Goal: Task Accomplishment & Management: Use online tool/utility

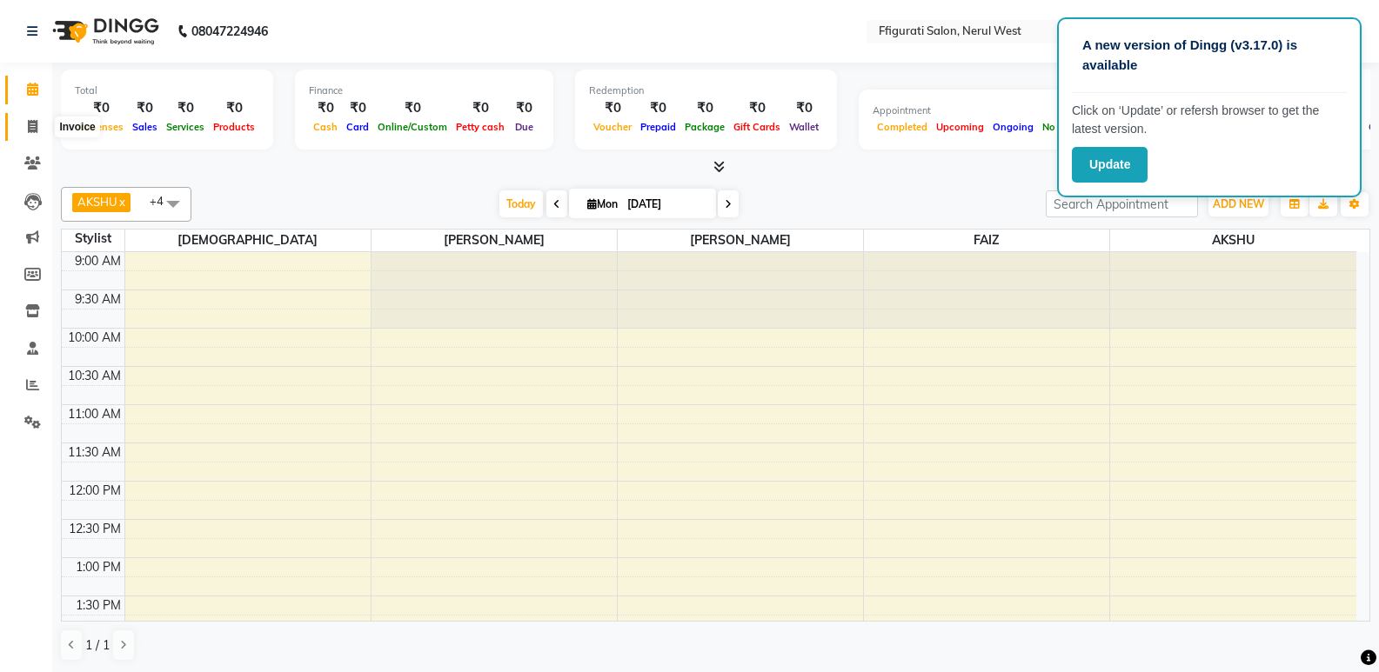
click at [32, 121] on icon at bounding box center [33, 126] width 10 height 13
select select "service"
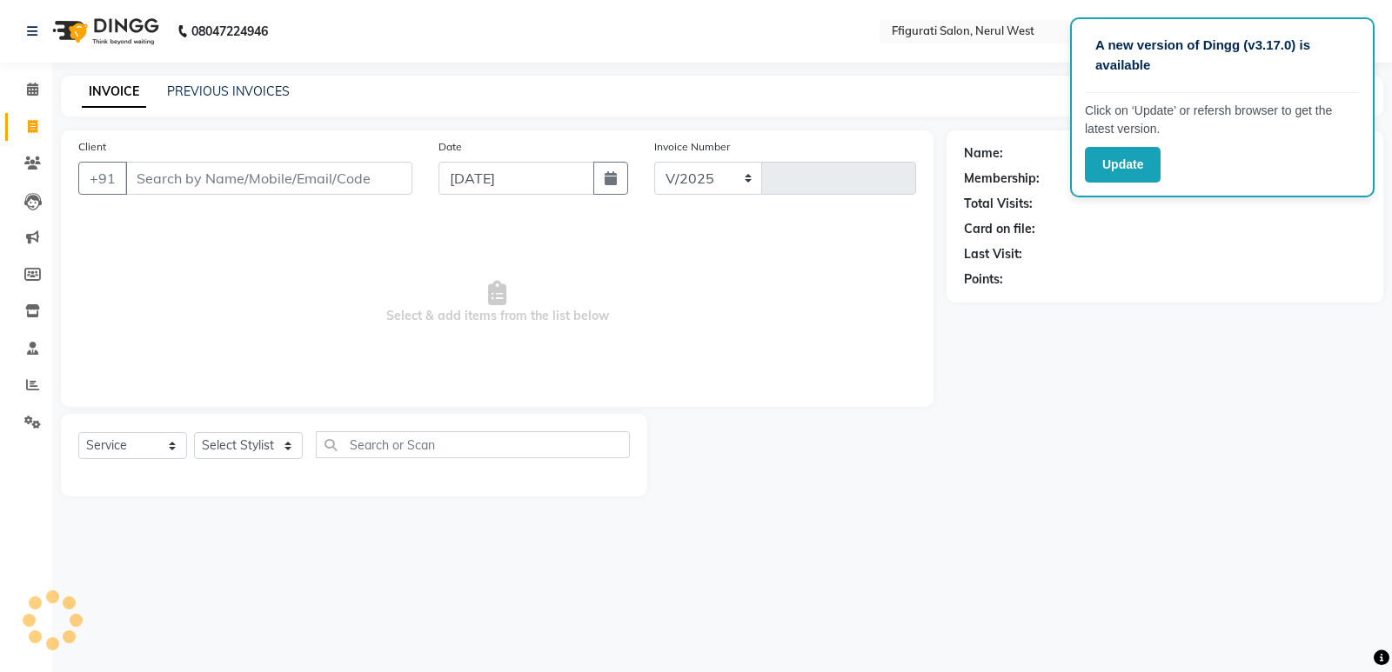
select select "6023"
type input "0859"
click at [231, 184] on input "Client" at bounding box center [268, 178] width 287 height 33
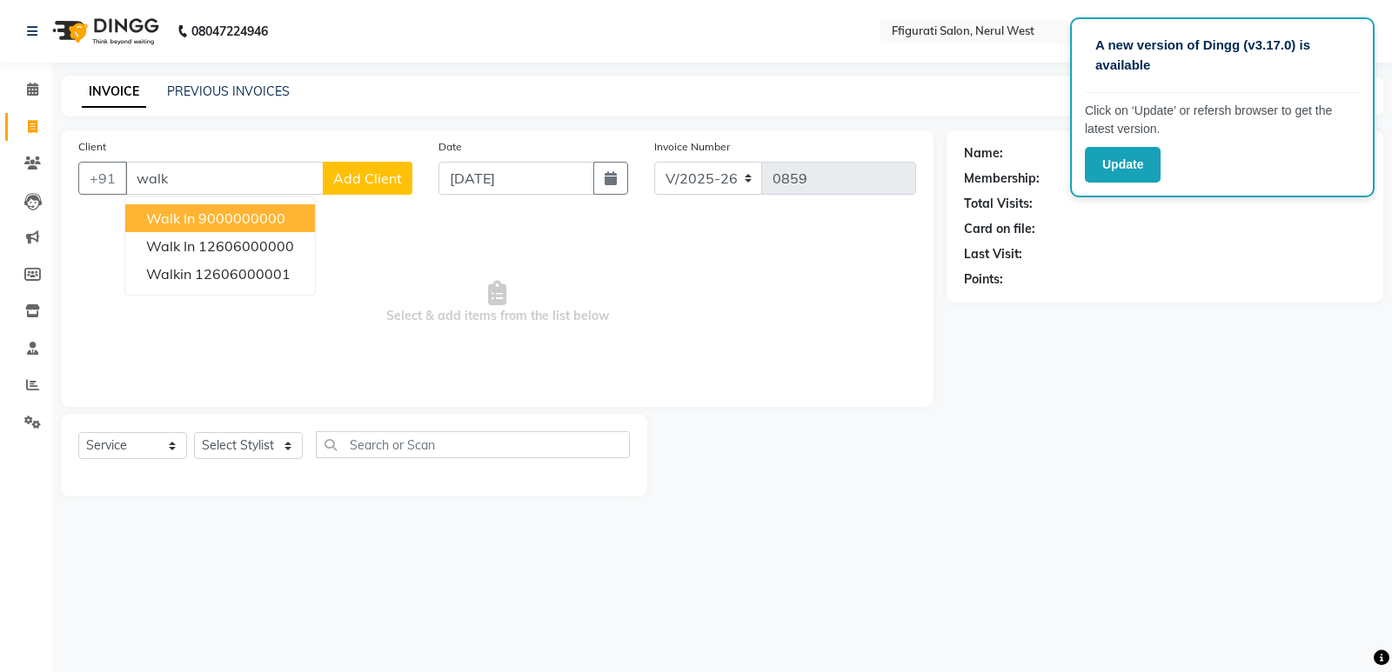
drag, startPoint x: 237, startPoint y: 223, endPoint x: 236, endPoint y: 251, distance: 27.9
click at [237, 226] on ngb-highlight "9000000000" at bounding box center [241, 218] width 87 height 17
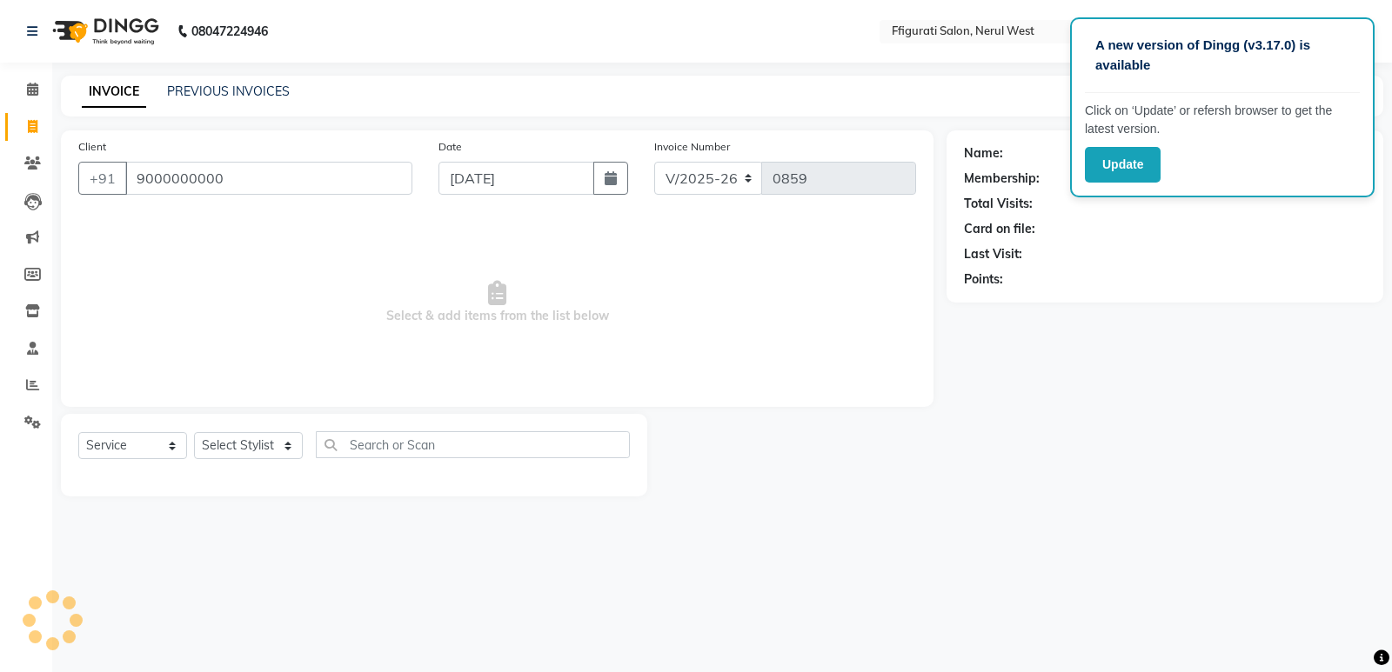
type input "9000000000"
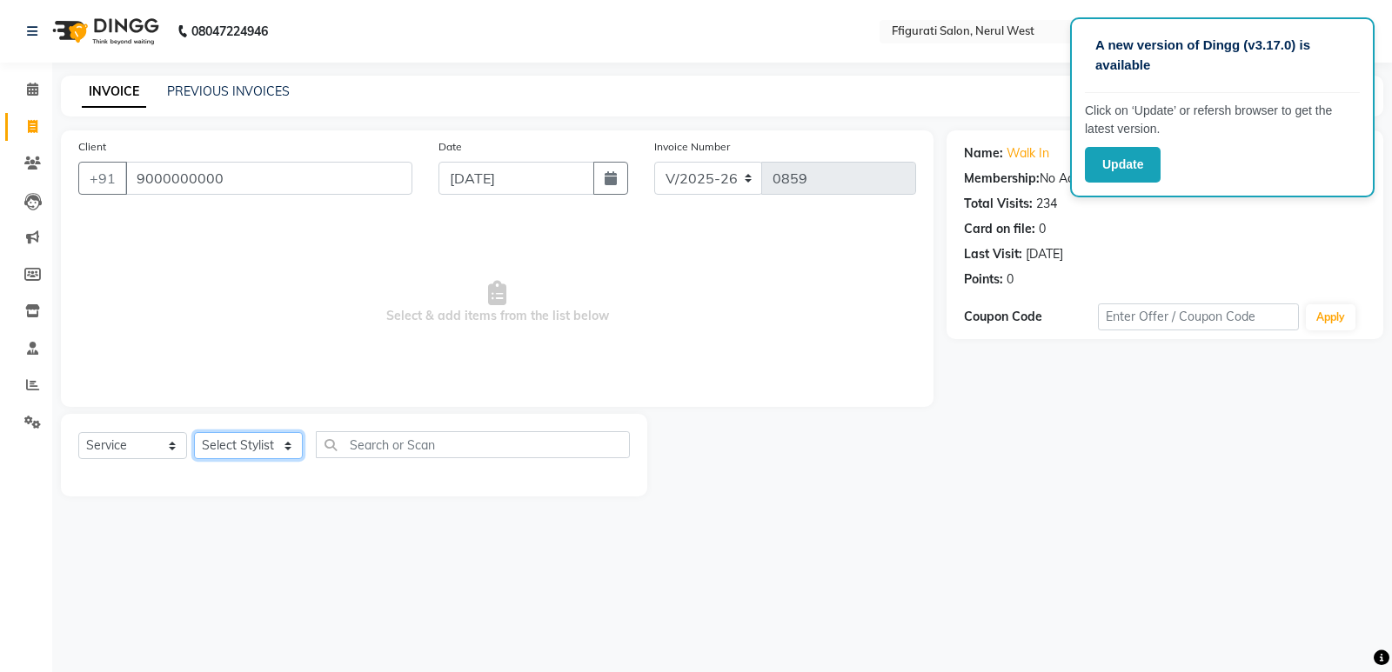
click at [254, 440] on select "Select Stylist [PERSON_NAME] [PERSON_NAME] [PERSON_NAME] Priyanka sana Suraiya …" at bounding box center [248, 445] width 109 height 27
select select "43115"
click at [194, 432] on select "Select Stylist [PERSON_NAME] [PERSON_NAME] [PERSON_NAME] Priyanka sana Suraiya …" at bounding box center [248, 445] width 109 height 27
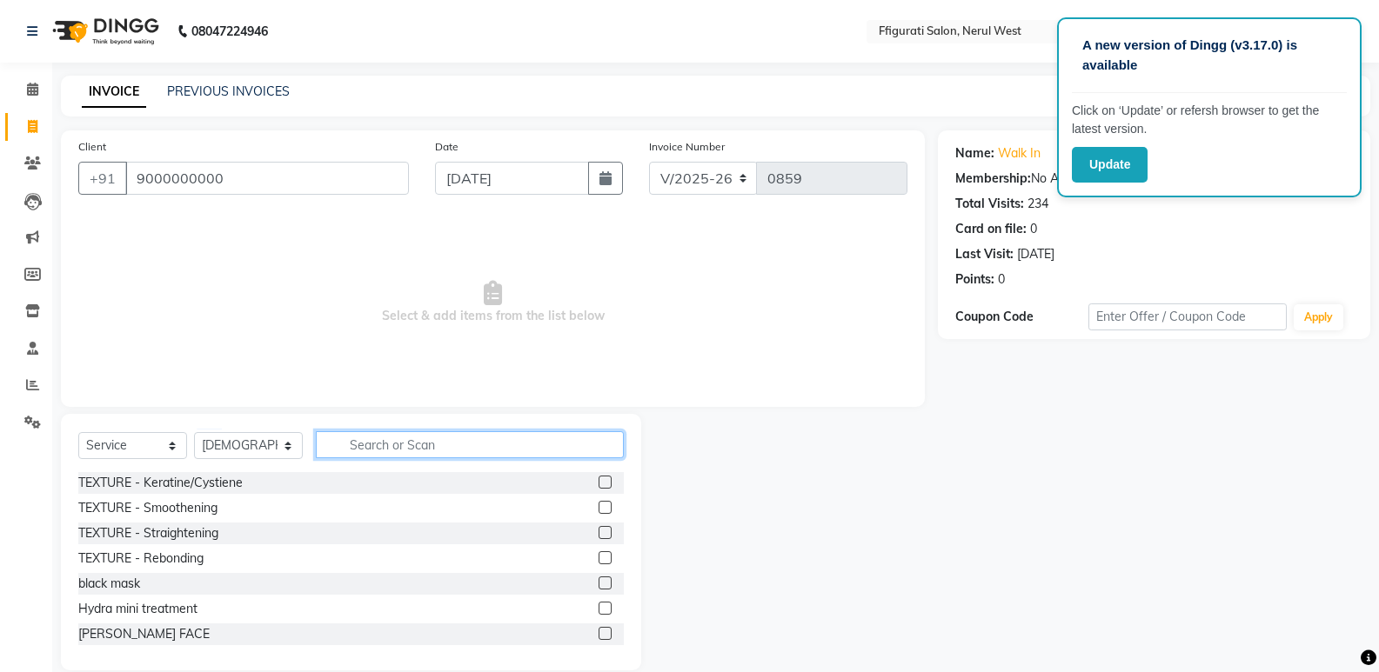
click at [390, 442] on input "text" at bounding box center [470, 444] width 308 height 27
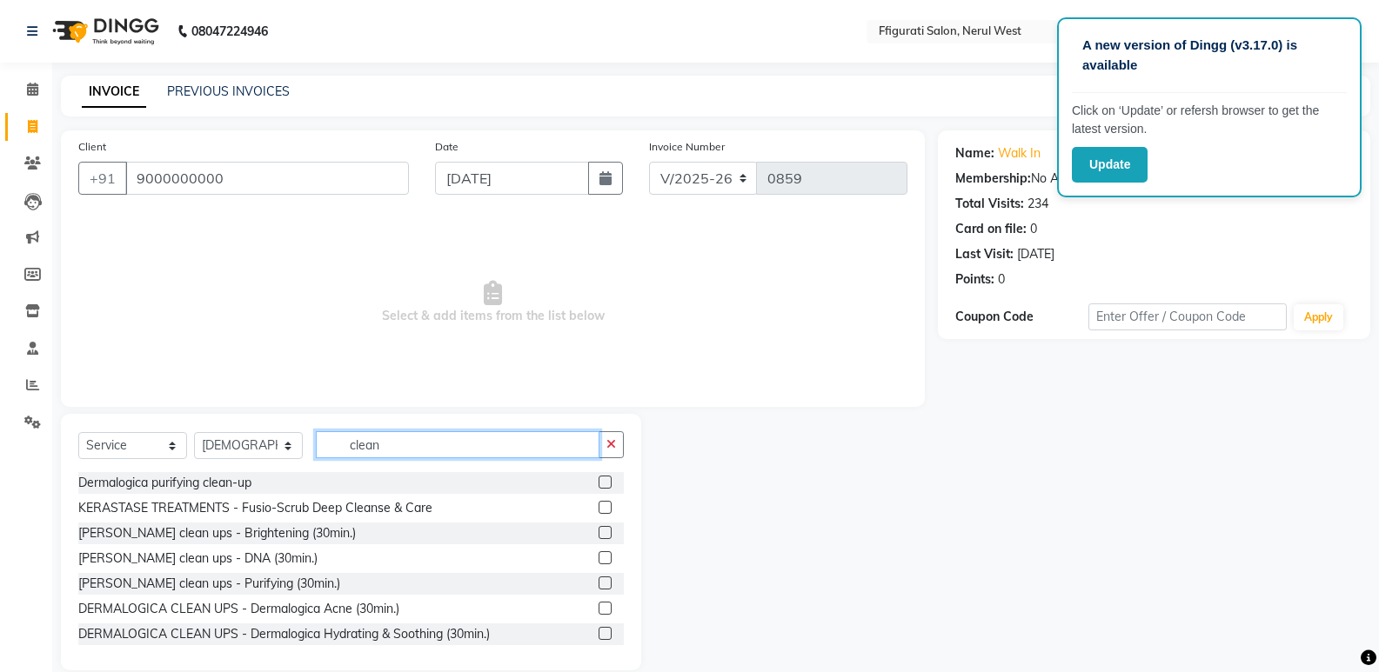
type input "clean"
click at [598, 485] on label at bounding box center [604, 482] width 13 height 13
click at [598, 485] on input "checkbox" at bounding box center [603, 483] width 11 height 11
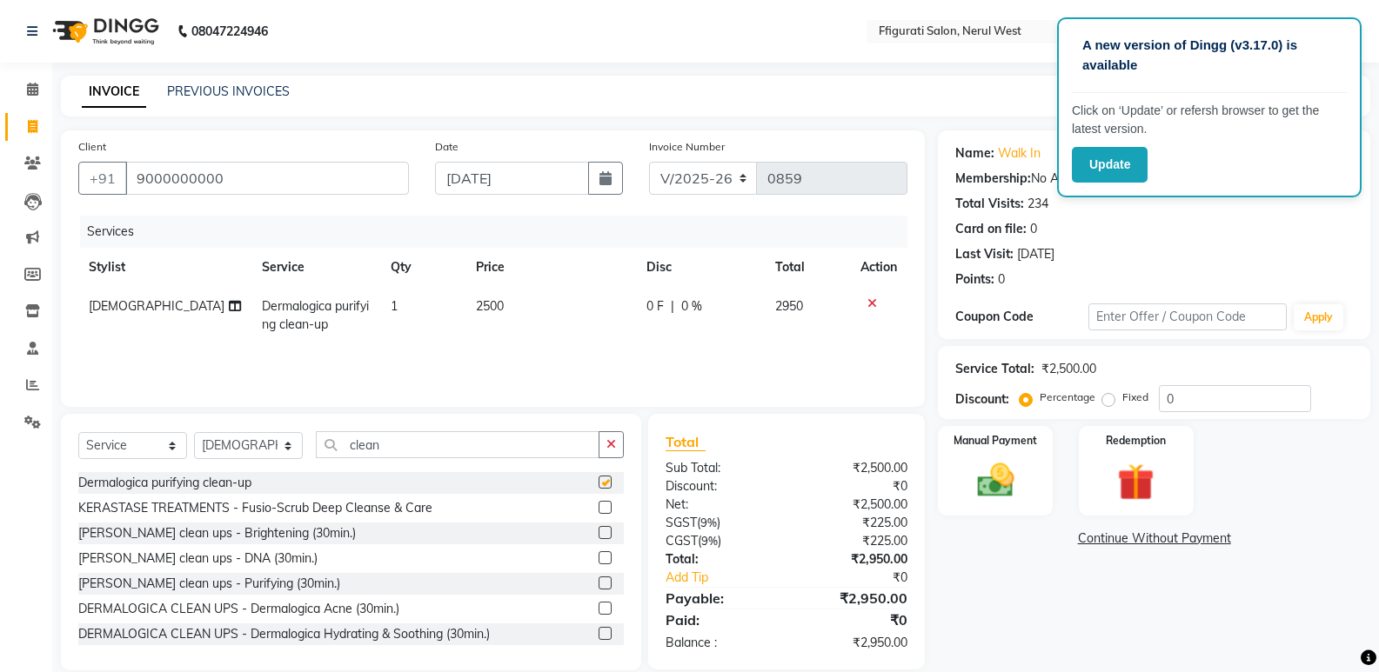
checkbox input "false"
click at [517, 326] on td "2500" at bounding box center [550, 315] width 170 height 57
select select "43115"
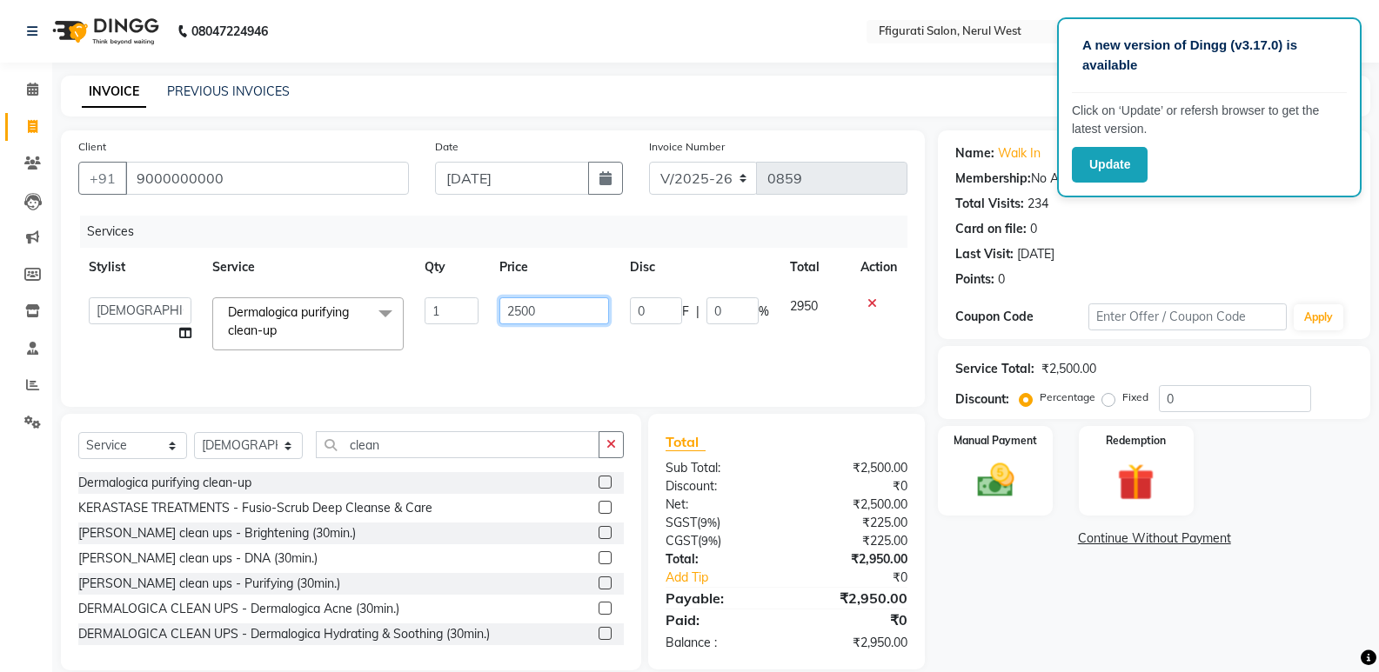
click at [561, 312] on input "2500" at bounding box center [553, 310] width 109 height 27
type input "2"
type input "1950"
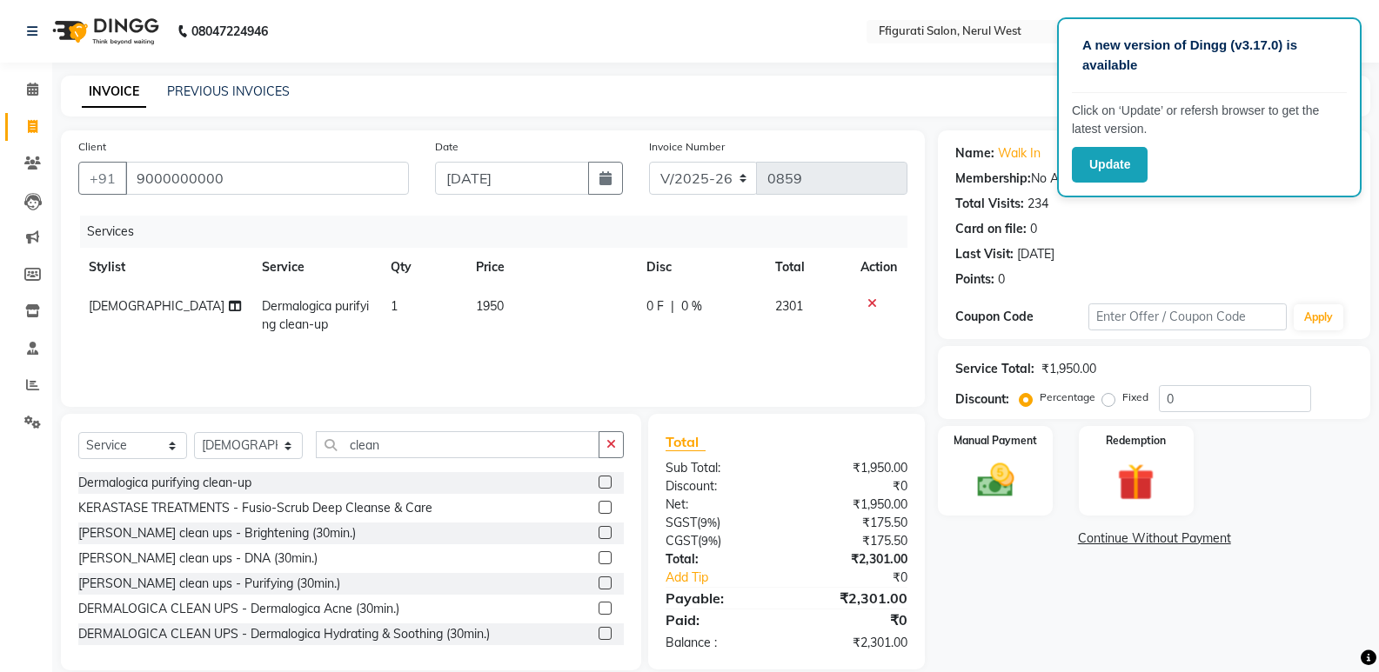
click at [932, 100] on div "INVOICE PREVIOUS INVOICES Create New Save" at bounding box center [715, 96] width 1309 height 41
click at [1322, 249] on div "Last Visit: [DATE]" at bounding box center [1153, 254] width 397 height 18
click at [1122, 398] on label "Fixed" at bounding box center [1135, 398] width 26 height 16
click at [1112, 398] on input "Fixed" at bounding box center [1112, 397] width 12 height 12
radio input "true"
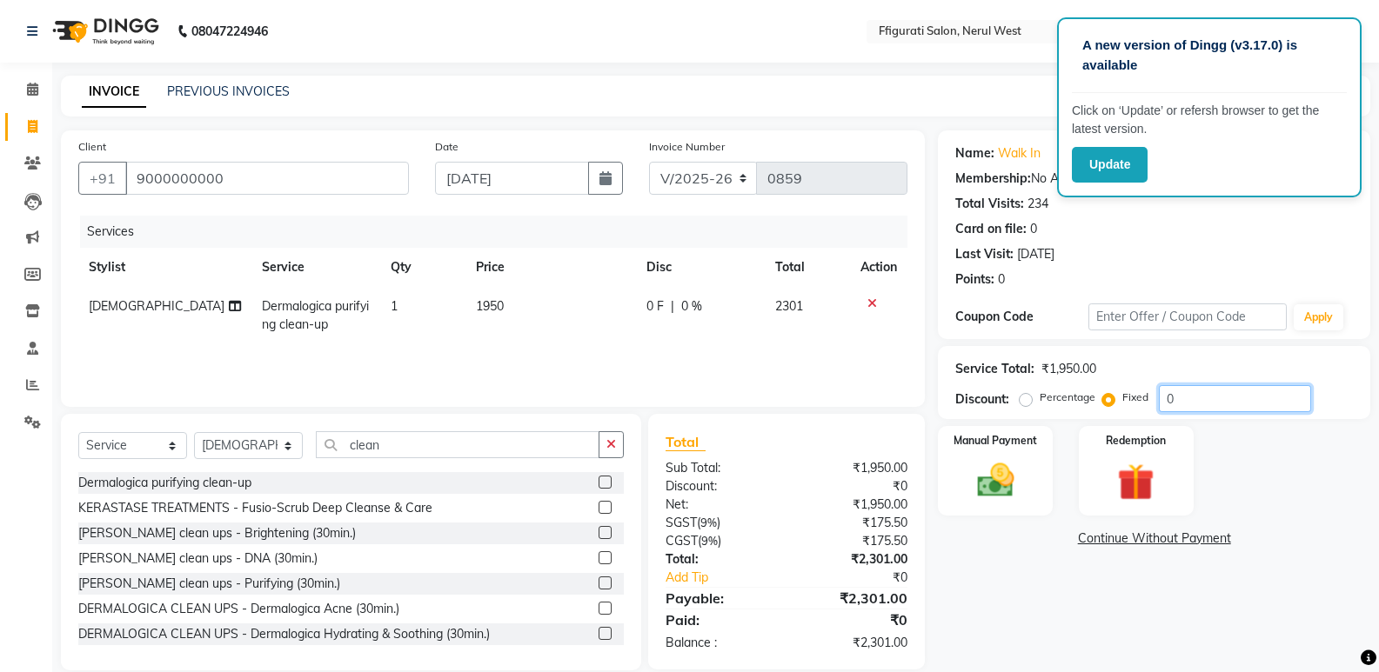
click at [1197, 397] on input "0" at bounding box center [1235, 398] width 152 height 27
type input "351"
click at [971, 464] on img at bounding box center [995, 480] width 62 height 44
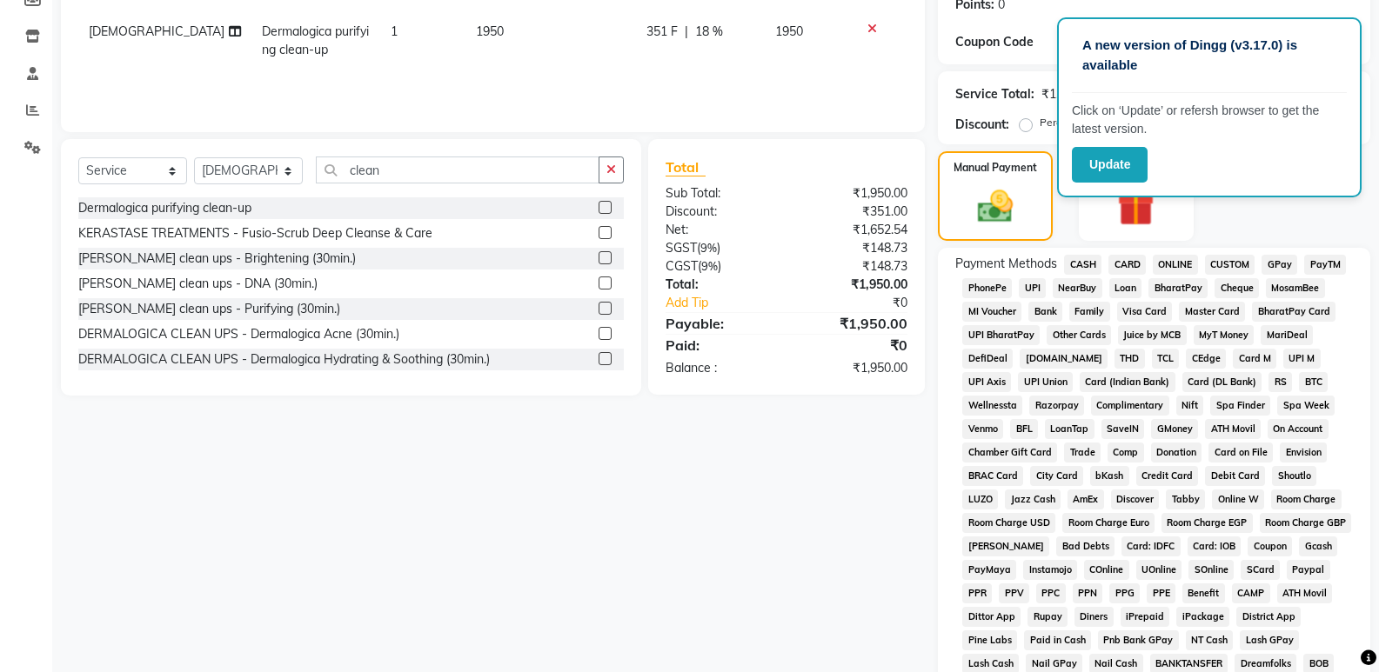
scroll to position [90, 0]
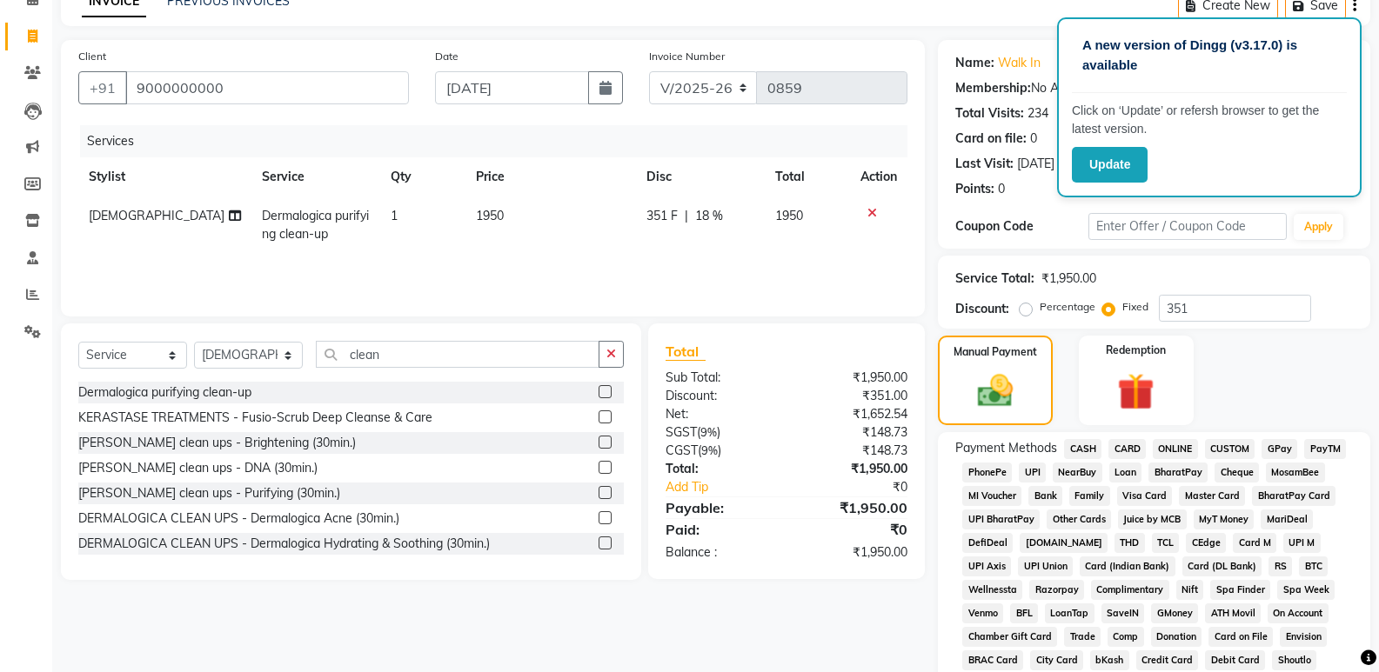
drag, startPoint x: 1275, startPoint y: 442, endPoint x: 1273, endPoint y: 464, distance: 22.7
click at [1275, 444] on span "GPay" at bounding box center [1279, 449] width 36 height 20
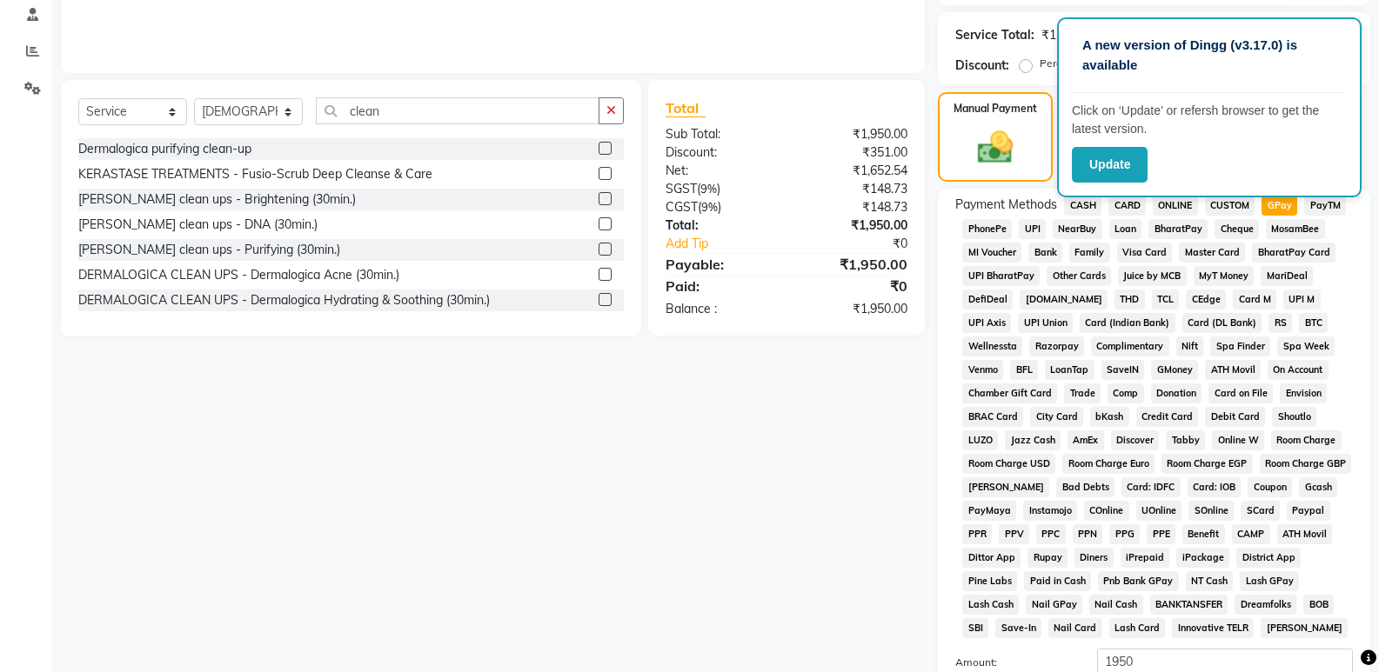
scroll to position [531, 0]
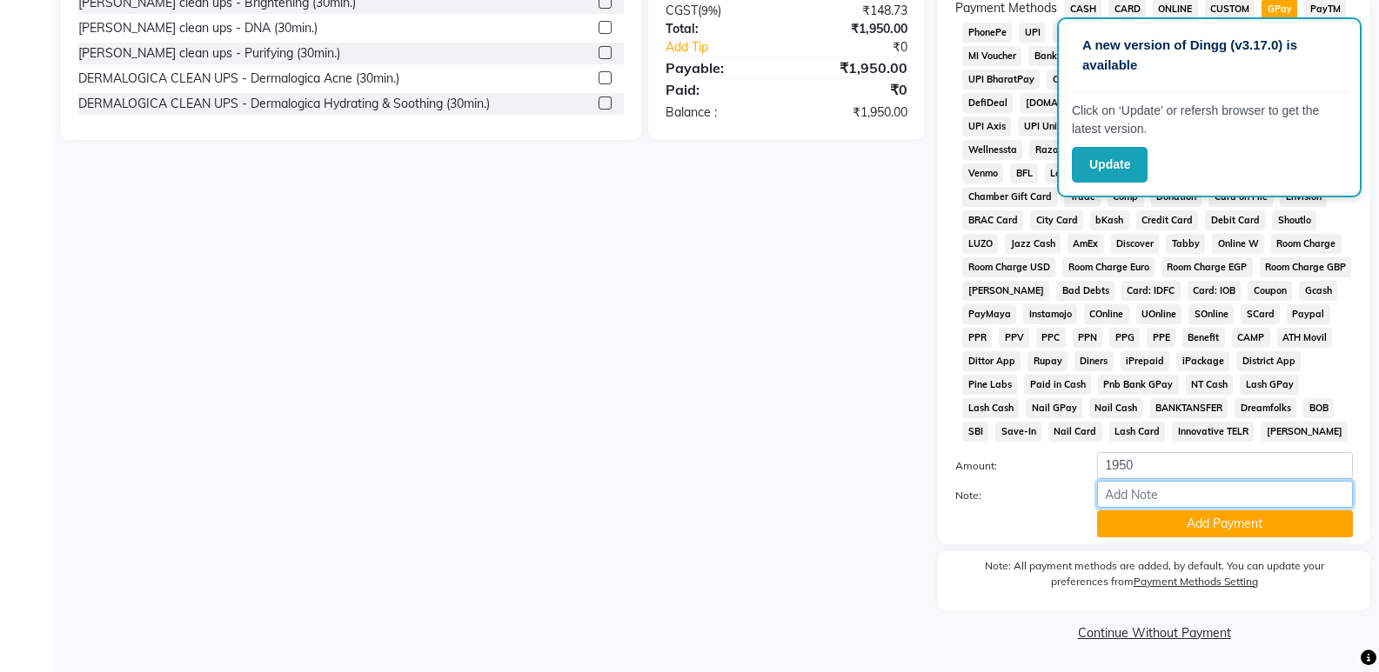
click at [1142, 505] on input "Note:" at bounding box center [1225, 494] width 256 height 27
click at [1122, 523] on button "Add Payment" at bounding box center [1225, 524] width 256 height 27
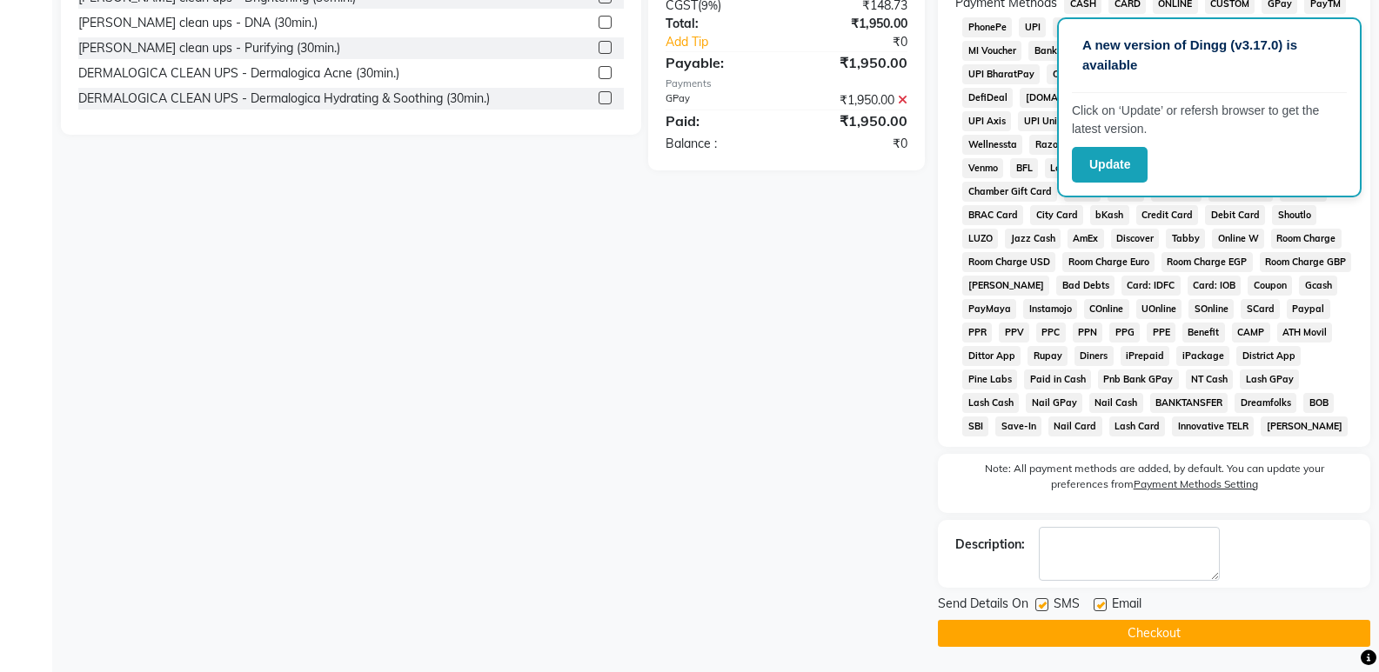
scroll to position [537, 0]
click at [1044, 602] on label at bounding box center [1041, 604] width 13 height 13
click at [1044, 602] on input "checkbox" at bounding box center [1040, 604] width 11 height 11
checkbox input "false"
drag, startPoint x: 1100, startPoint y: 605, endPoint x: 1090, endPoint y: 613, distance: 13.6
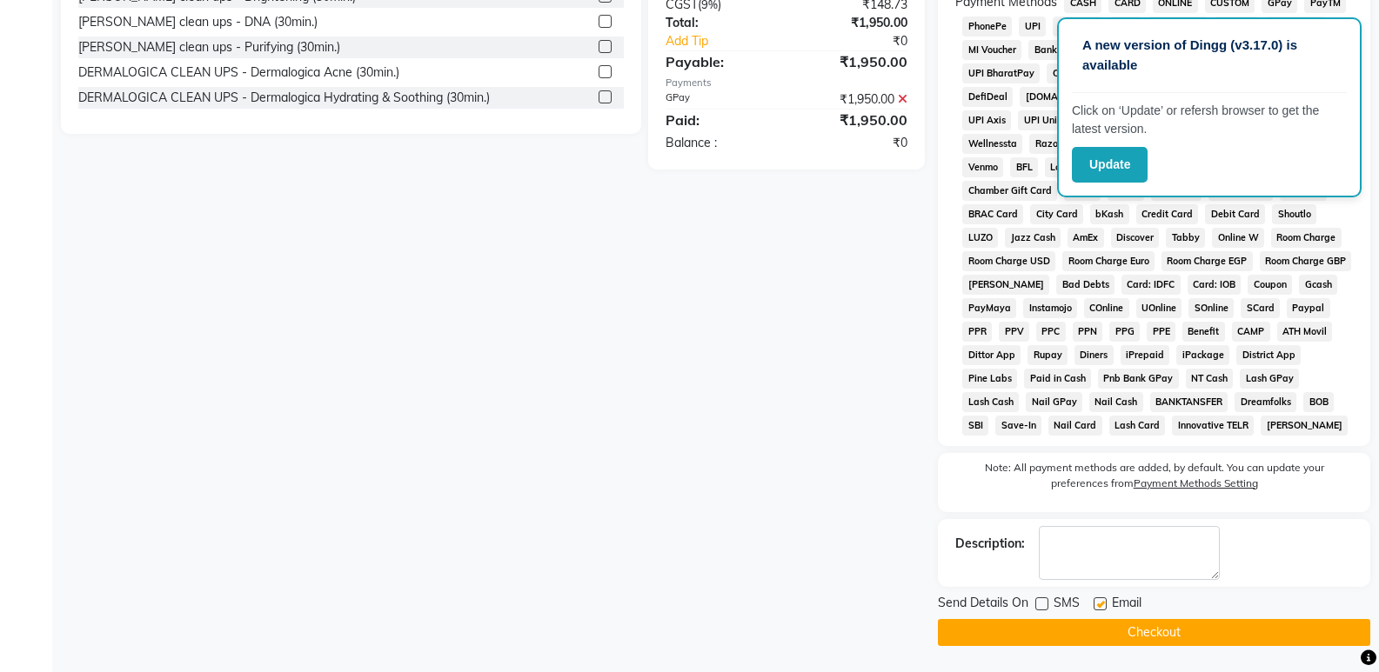
click at [1100, 605] on label at bounding box center [1099, 604] width 13 height 13
click at [1100, 605] on input "checkbox" at bounding box center [1098, 604] width 11 height 11
checkbox input "false"
click at [1084, 626] on button "Checkout" at bounding box center [1154, 632] width 432 height 27
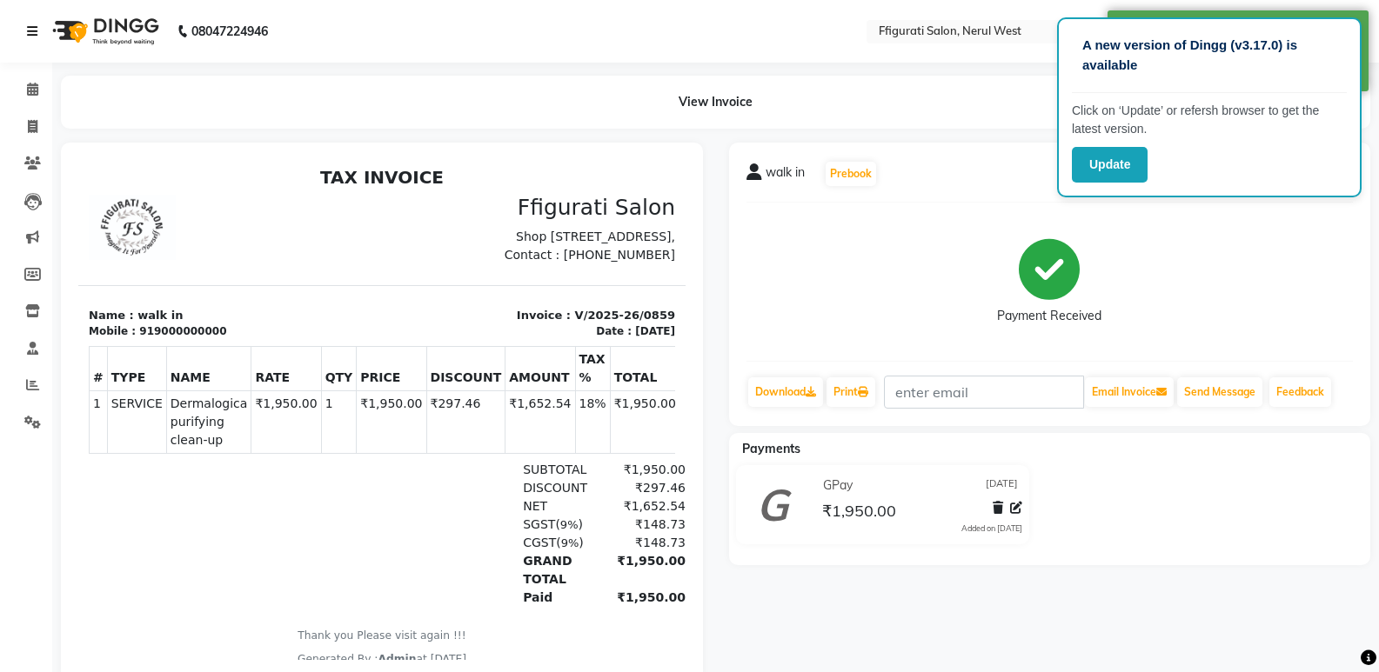
select select "service"
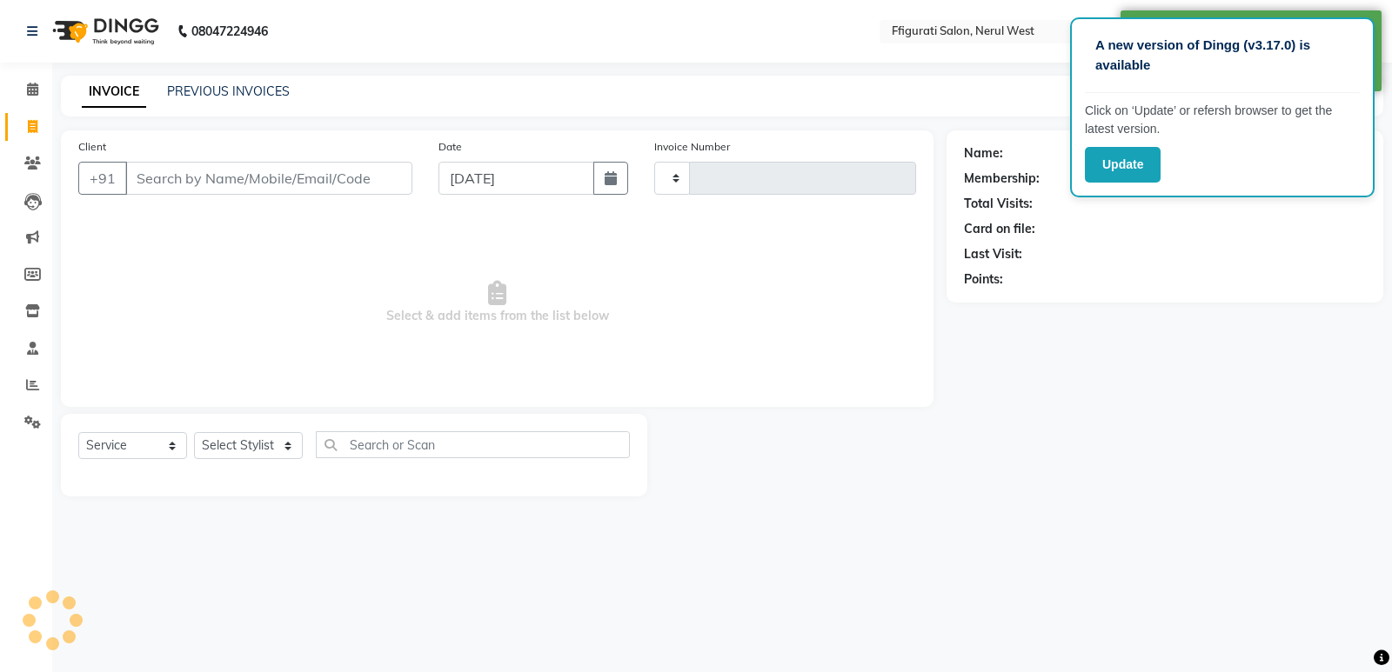
type input "0860"
select select "6023"
click at [31, 93] on icon at bounding box center [32, 89] width 11 height 13
